Goal: Navigation & Orientation: Find specific page/section

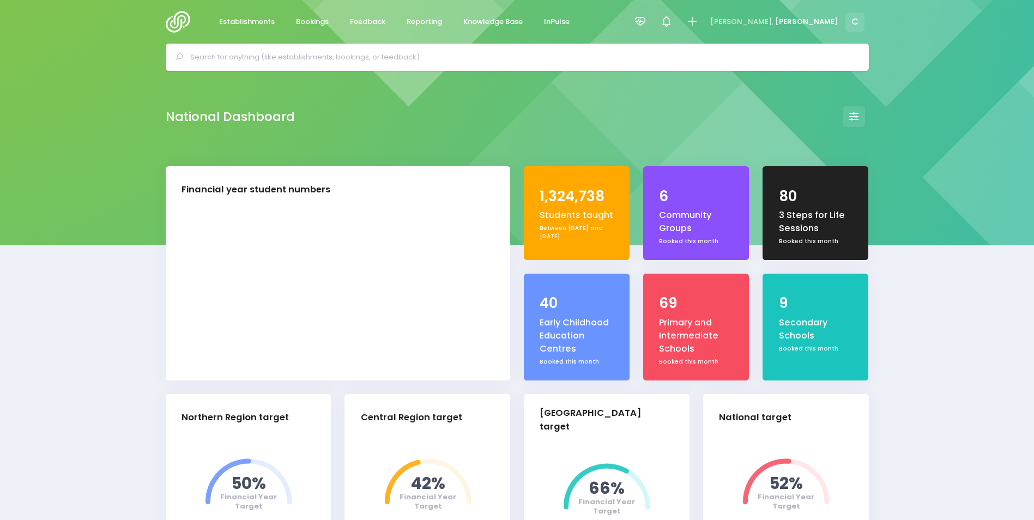
select select "5"
click at [310, 19] on span "Bookings" at bounding box center [312, 21] width 33 height 11
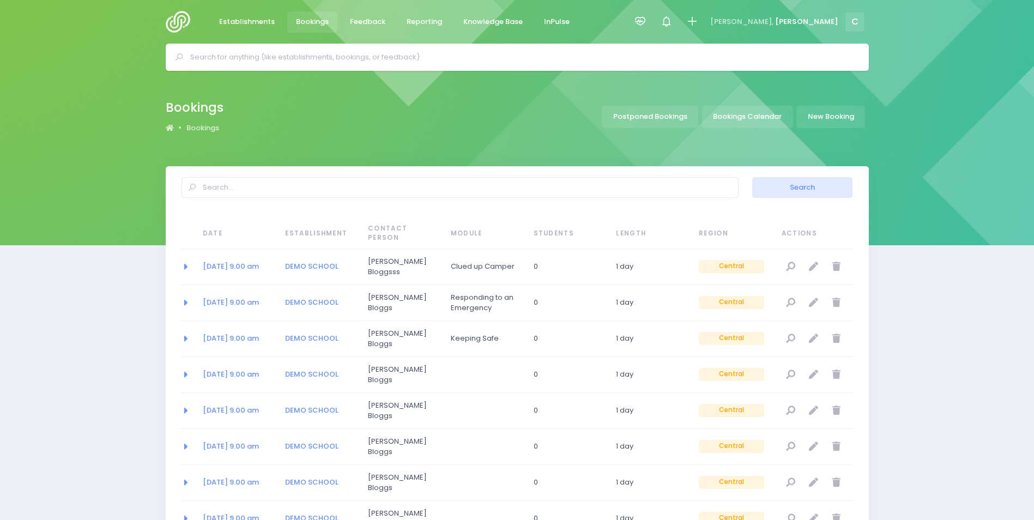
select select "20"
click at [736, 114] on link "Bookings Calendar" at bounding box center [747, 117] width 91 height 22
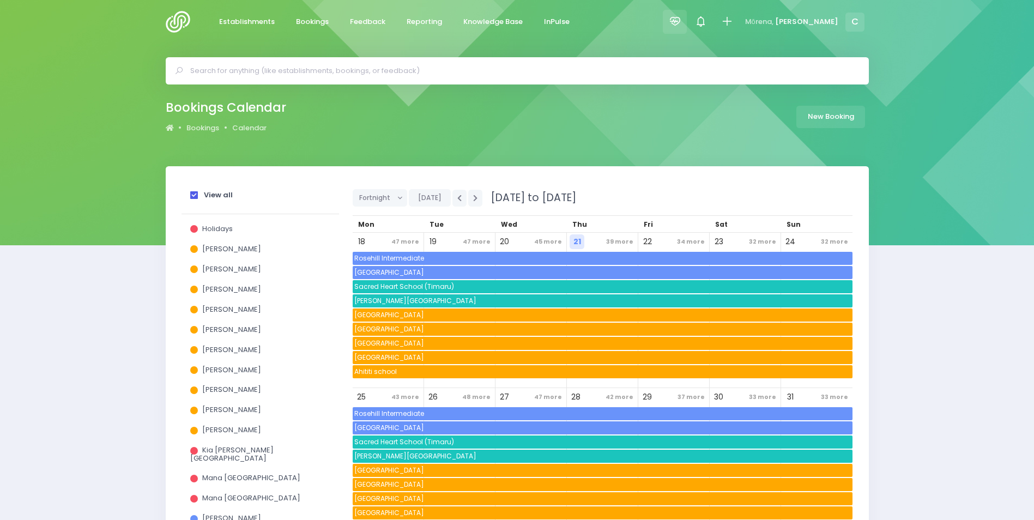
click at [681, 19] on icon at bounding box center [675, 21] width 13 height 13
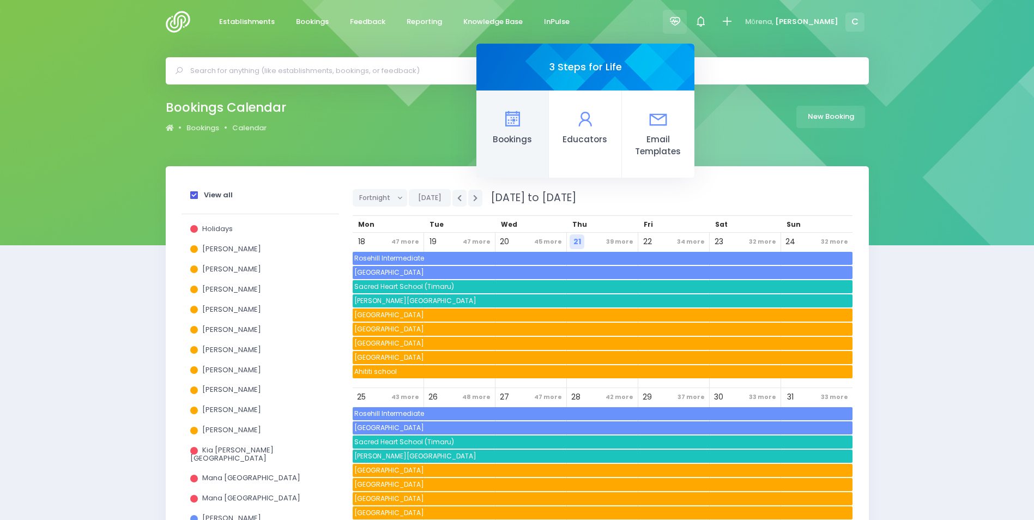
click at [523, 122] on icon at bounding box center [511, 118] width 21 height 21
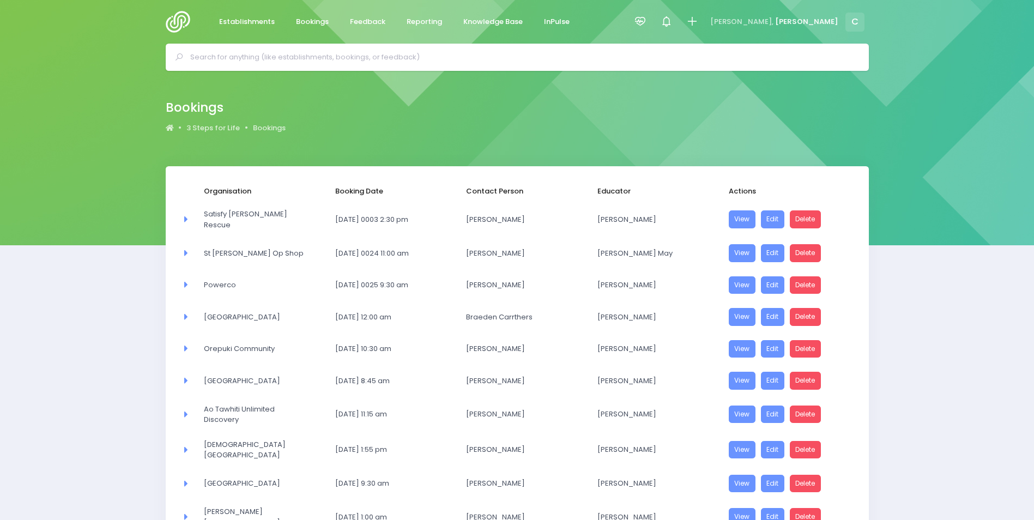
select select "20"
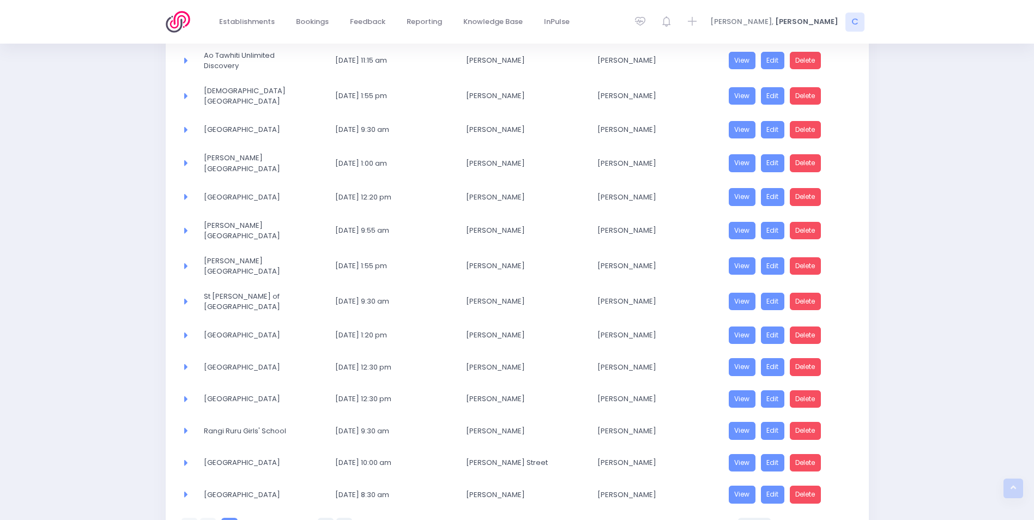
scroll to position [420, 0]
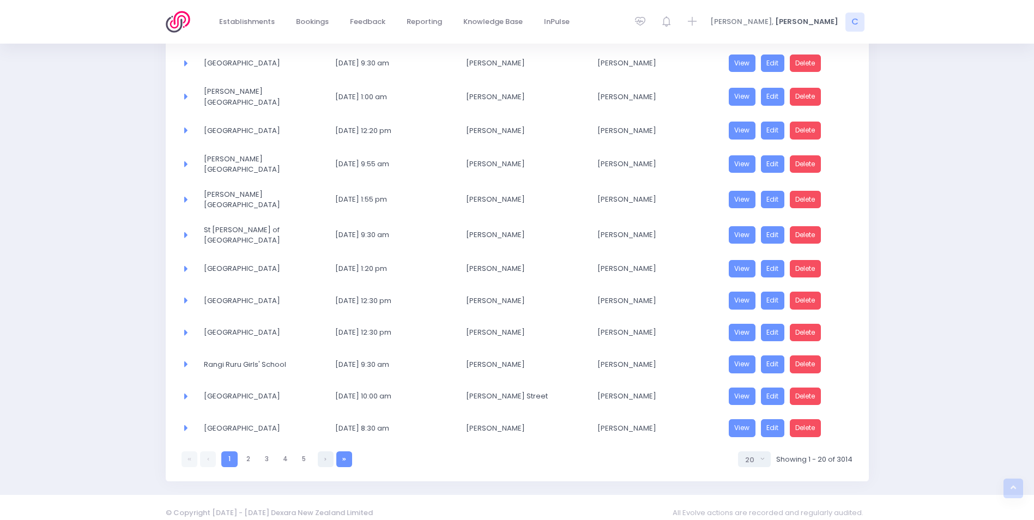
click at [343, 459] on icon at bounding box center [344, 459] width 4 height 0
select select "20"
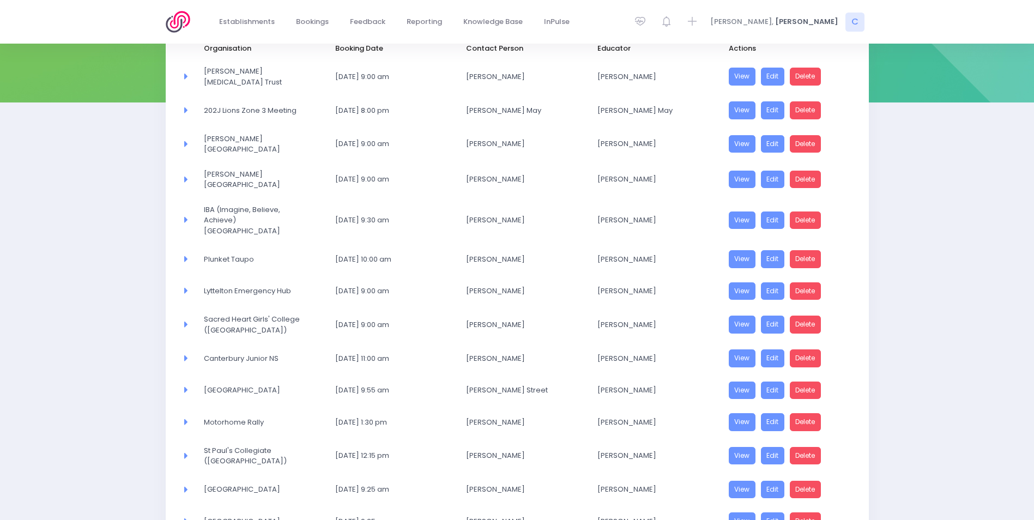
scroll to position [228, 0]
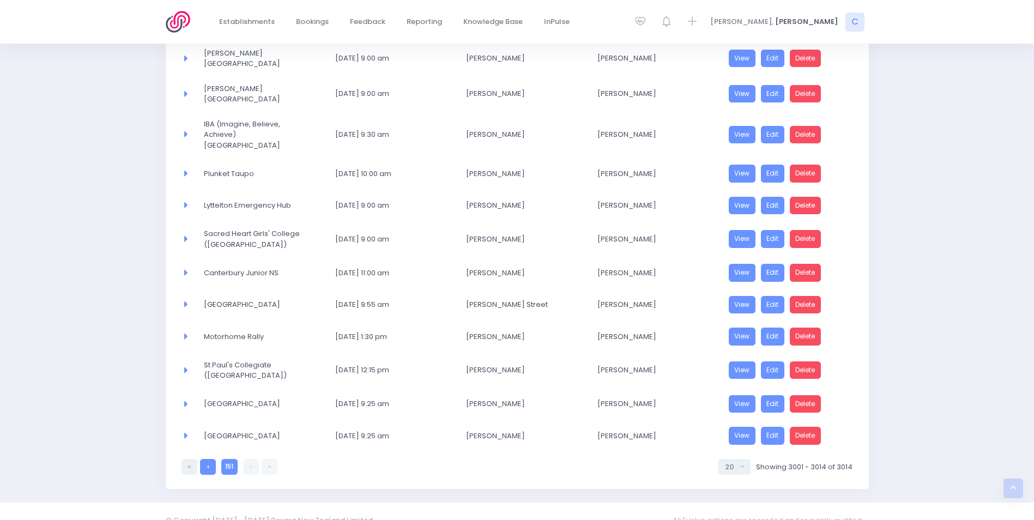
click at [208, 466] on icon at bounding box center [208, 466] width 2 height 0
select select "20"
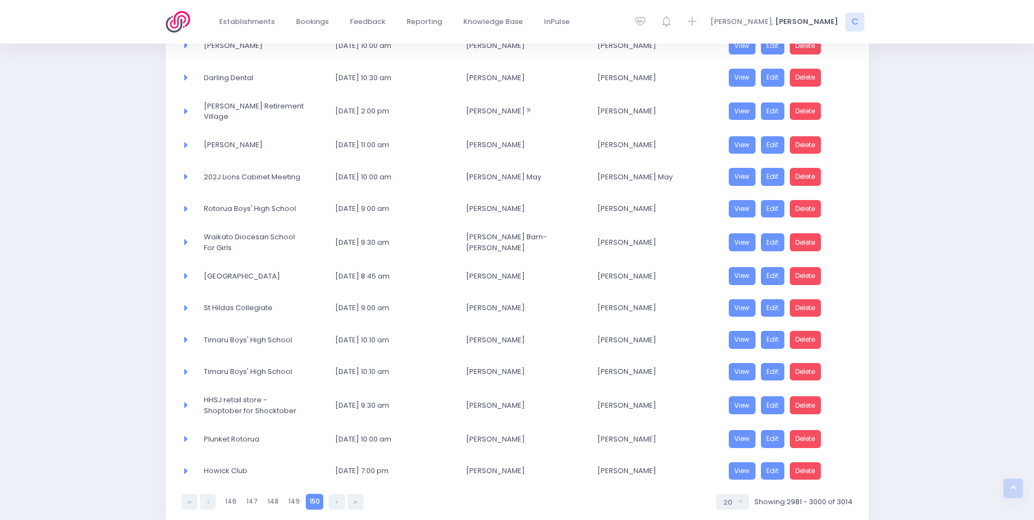
scroll to position [423, 0]
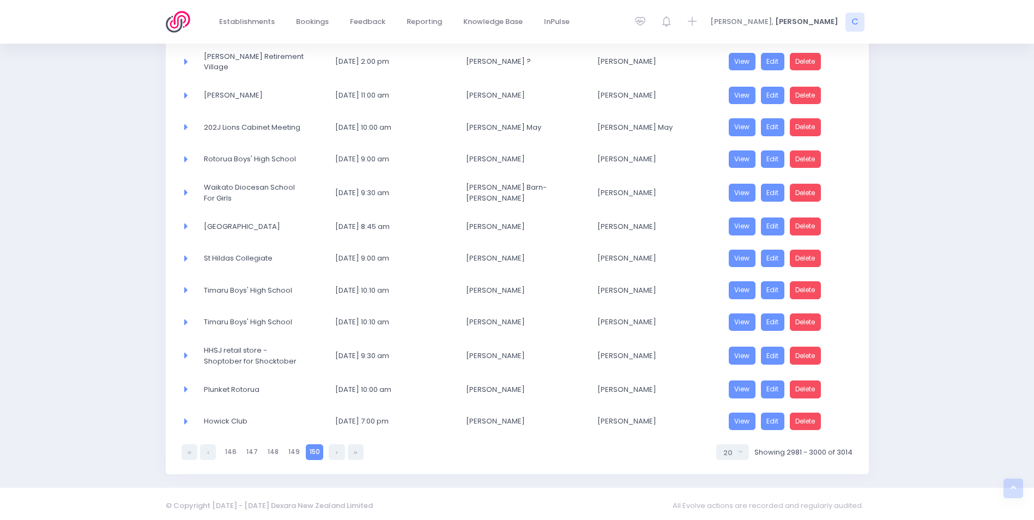
click at [312, 449] on link "150" at bounding box center [314, 452] width 17 height 16
click at [294, 447] on link "149" at bounding box center [293, 452] width 19 height 16
select select "20"
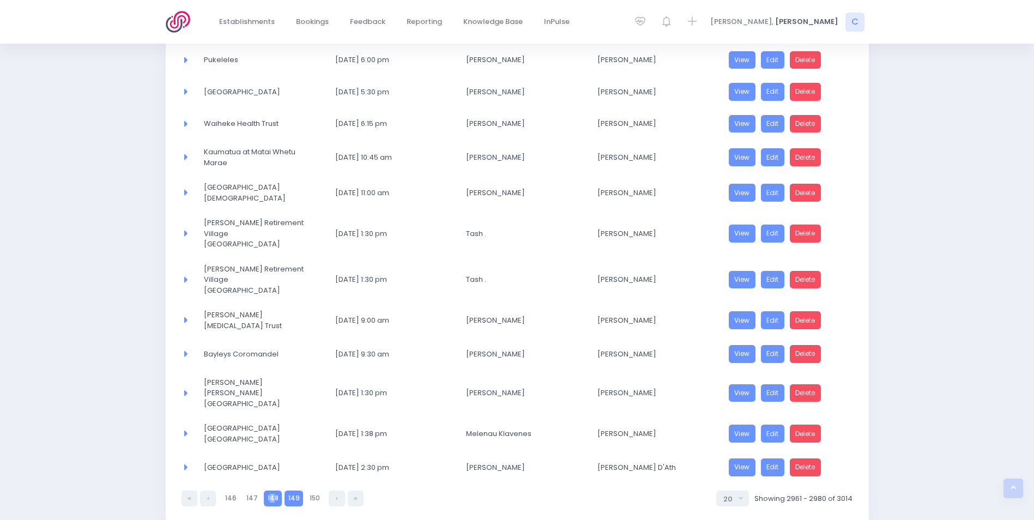
click at [271, 490] on link "148" at bounding box center [273, 498] width 18 height 16
select select "20"
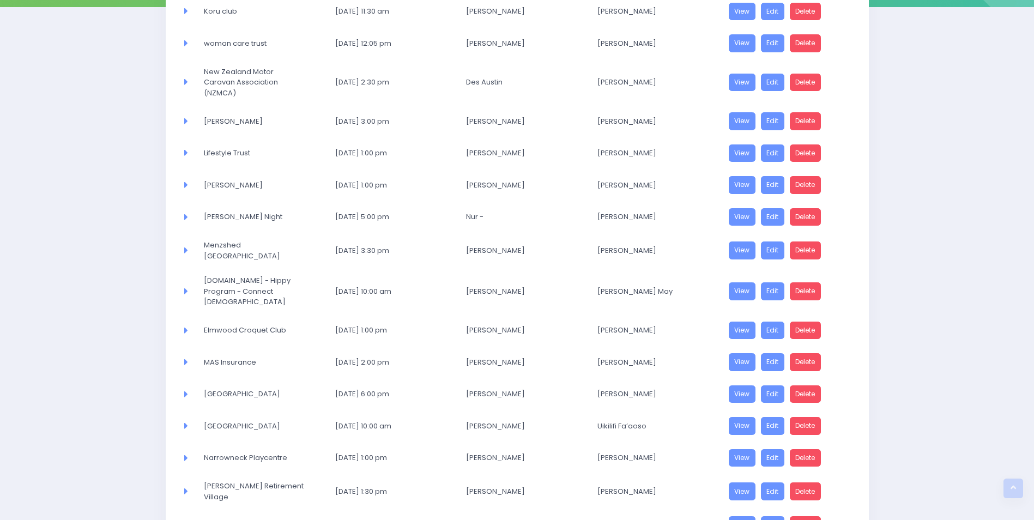
scroll to position [96, 0]
